Goal: Task Accomplishment & Management: Use online tool/utility

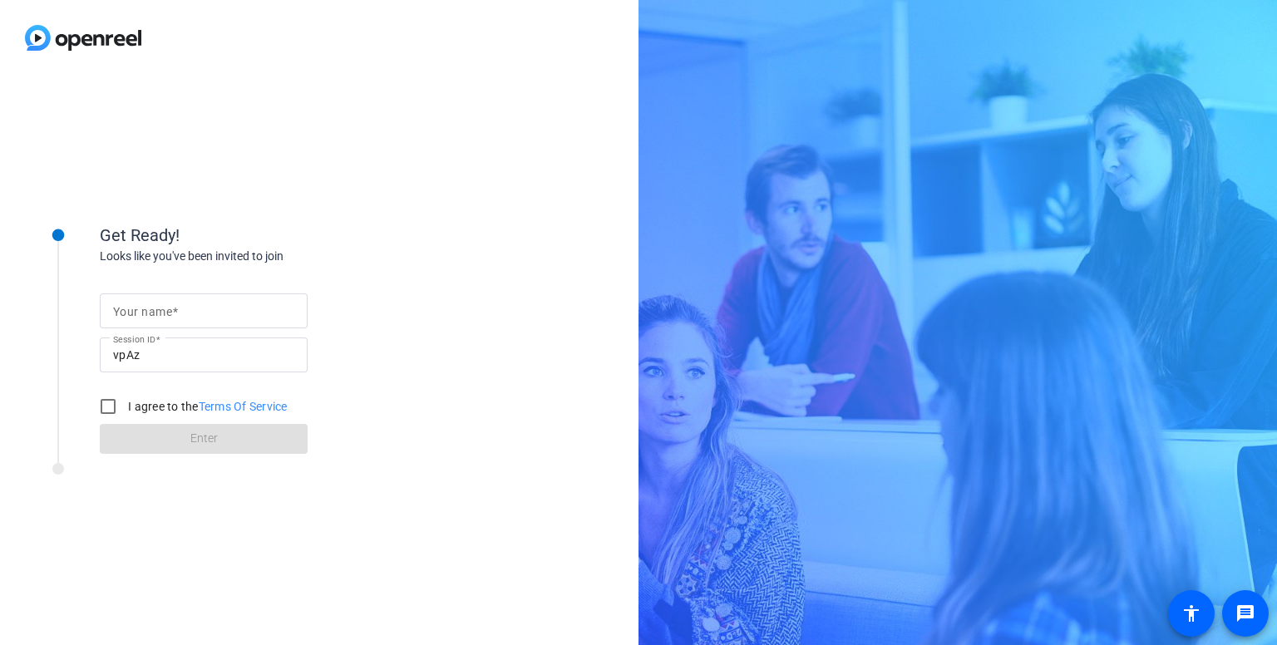
click at [179, 305] on input "Your name" at bounding box center [203, 311] width 181 height 20
type input "[PERSON_NAME]"
click at [106, 413] on input "I agree to the Terms Of Service" at bounding box center [107, 406] width 33 height 33
checkbox input "true"
click at [125, 433] on span at bounding box center [204, 439] width 208 height 40
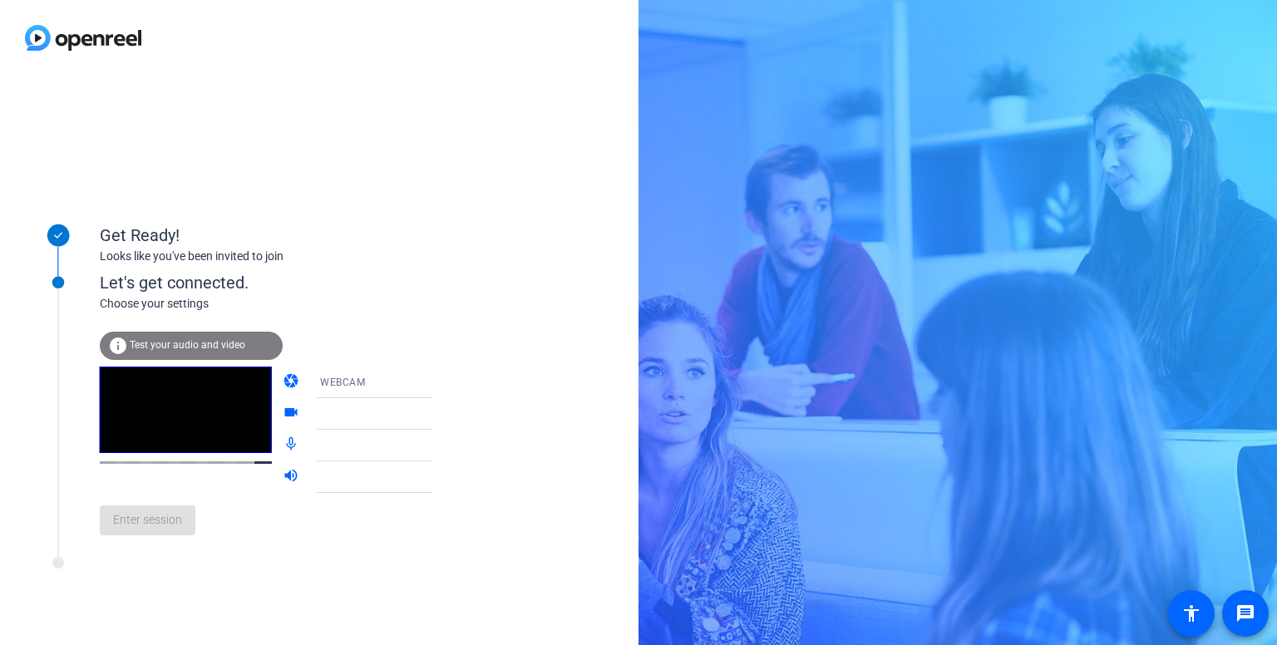
click at [263, 283] on div "Let's get connected." at bounding box center [283, 282] width 366 height 25
click at [131, 508] on button "Enter session" at bounding box center [148, 520] width 96 height 30
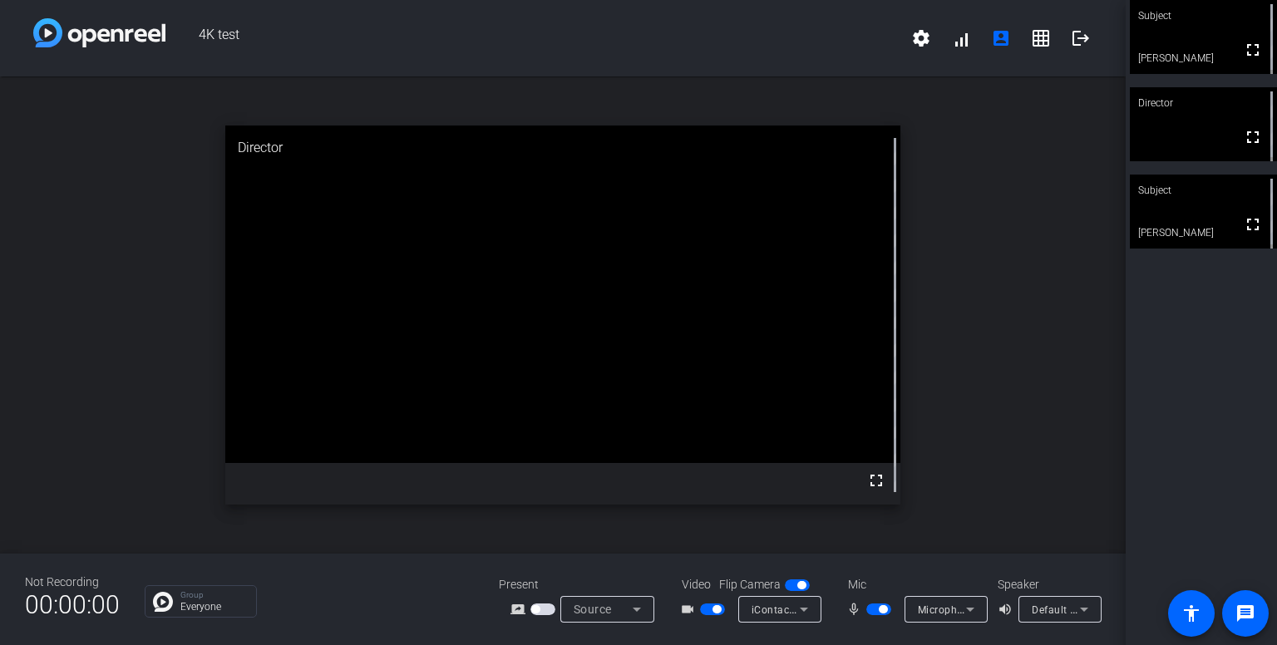
click at [974, 211] on div "open_in_new Director fullscreen" at bounding box center [562, 314] width 1125 height 477
